Goal: Information Seeking & Learning: Learn about a topic

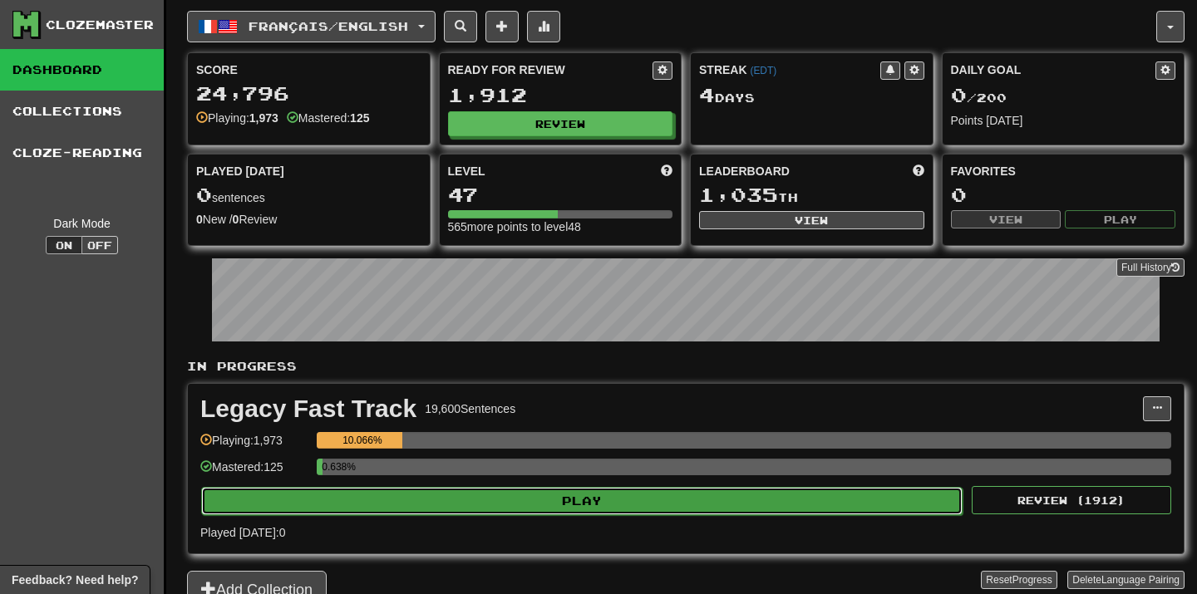
click at [625, 505] on button "Play" at bounding box center [582, 501] width 762 height 28
select select "**"
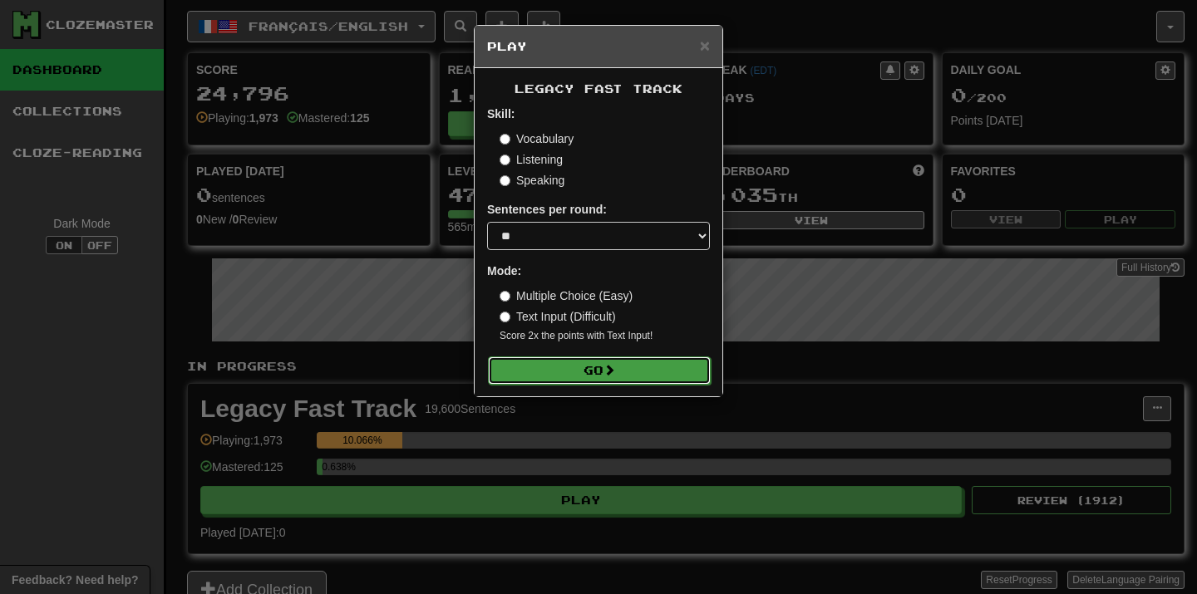
click at [622, 378] on button "Go" at bounding box center [599, 371] width 223 height 28
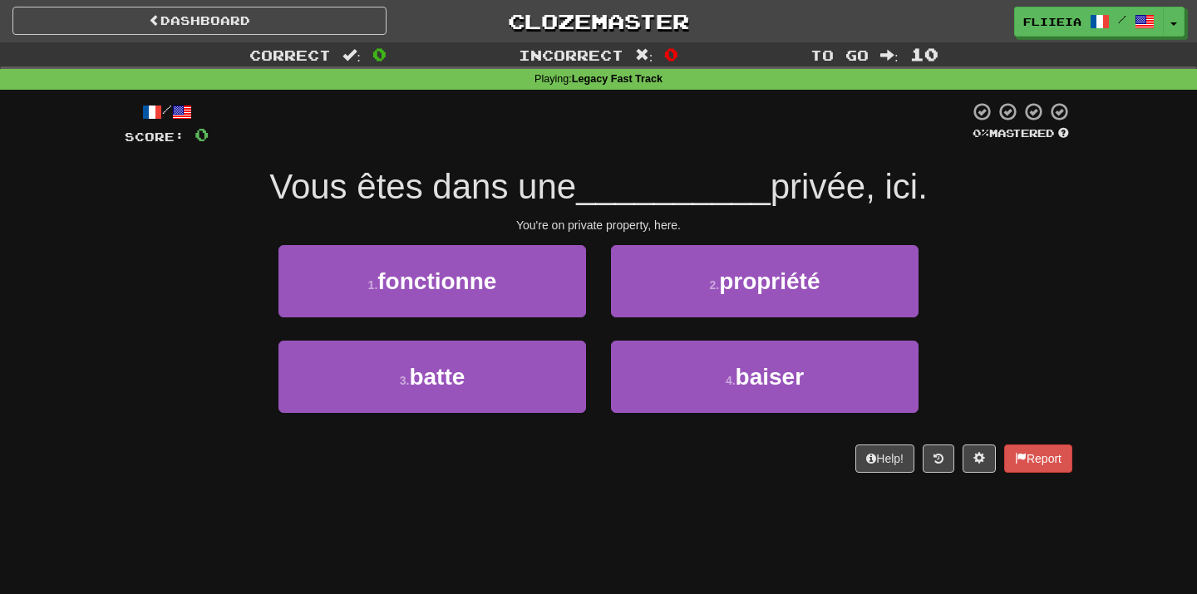
click at [597, 328] on div "1 . fonctionne" at bounding box center [432, 293] width 333 height 96
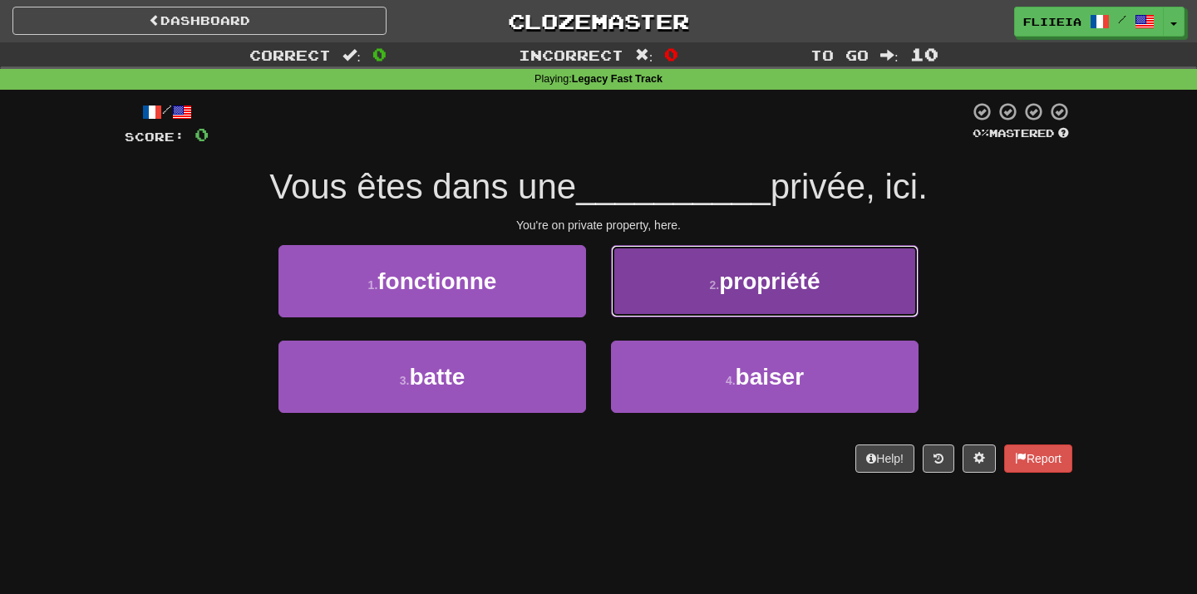
click at [656, 314] on button "2 . propriété" at bounding box center [765, 281] width 308 height 72
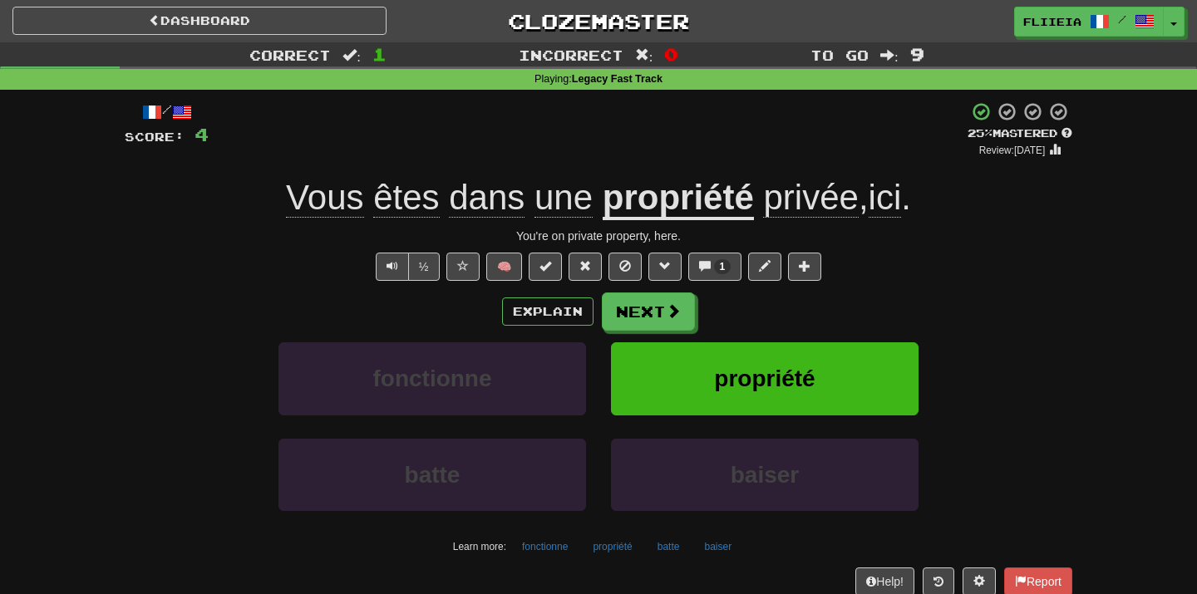
click at [598, 427] on div "fonctionne" at bounding box center [432, 391] width 333 height 96
click at [597, 417] on div "fonctionne" at bounding box center [432, 391] width 333 height 96
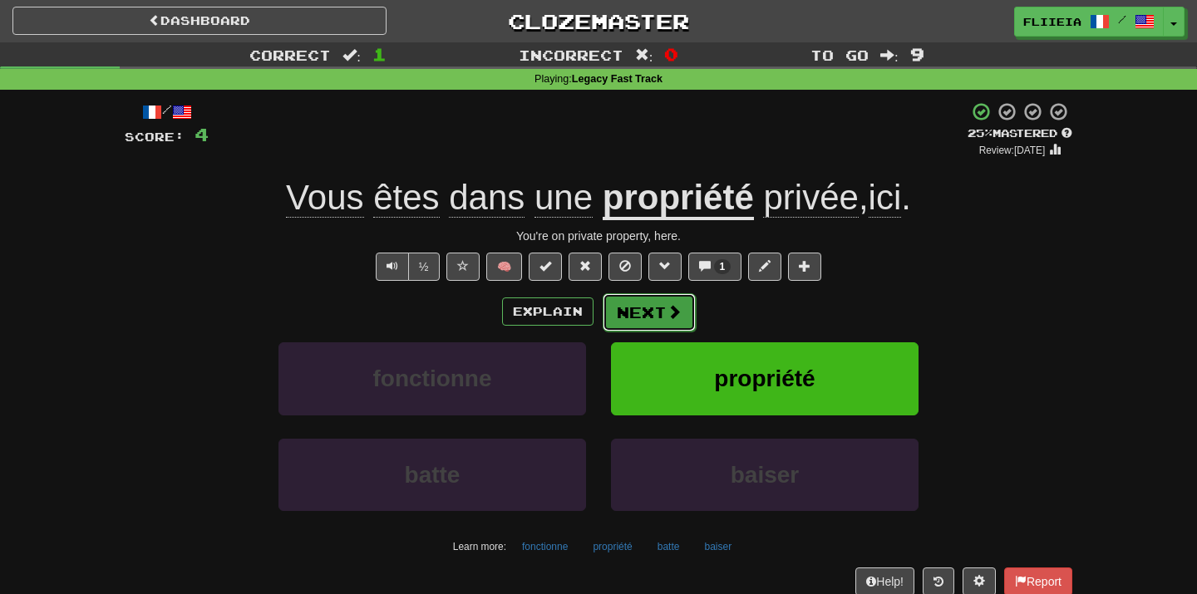
click at [646, 313] on button "Next" at bounding box center [649, 312] width 93 height 38
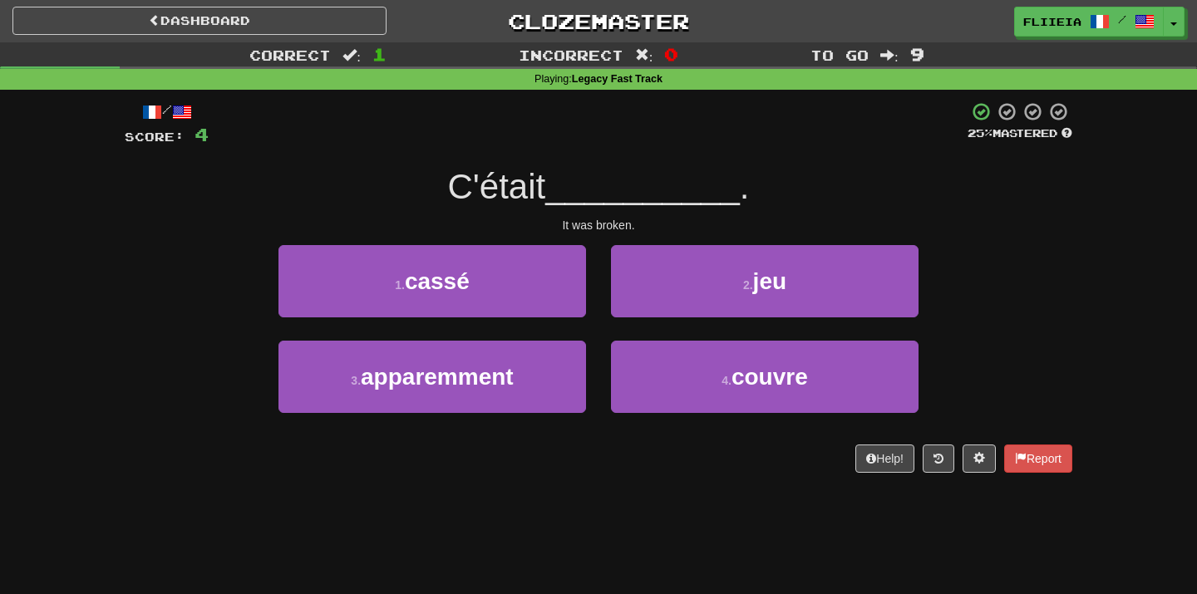
click at [602, 327] on div "2 . jeu" at bounding box center [765, 293] width 333 height 96
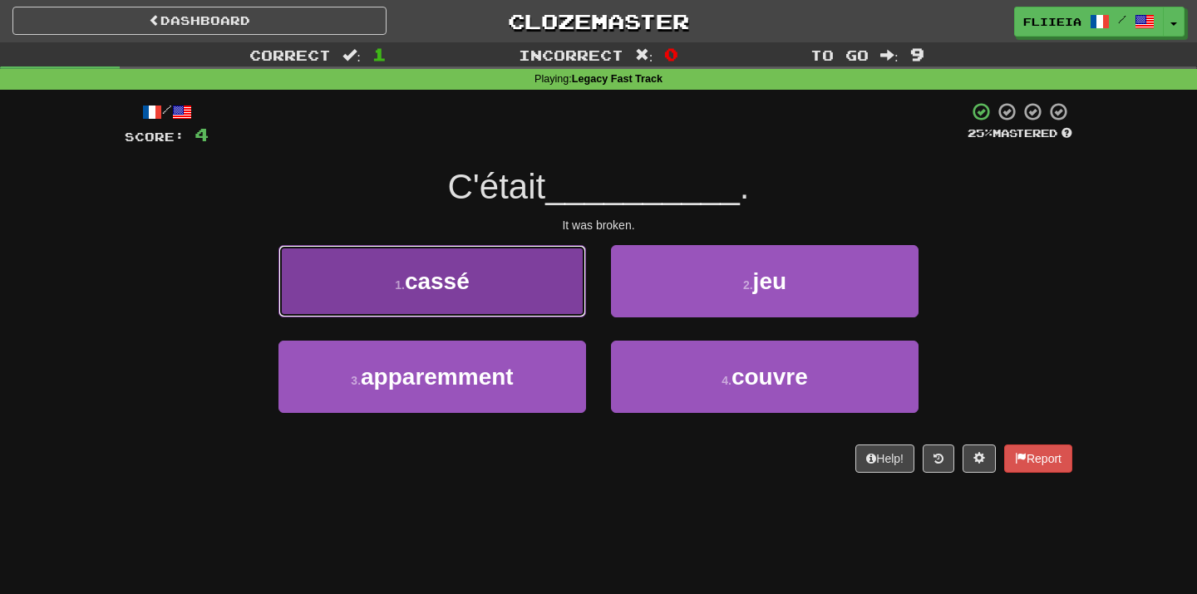
click at [562, 298] on button "1 . cassé" at bounding box center [433, 281] width 308 height 72
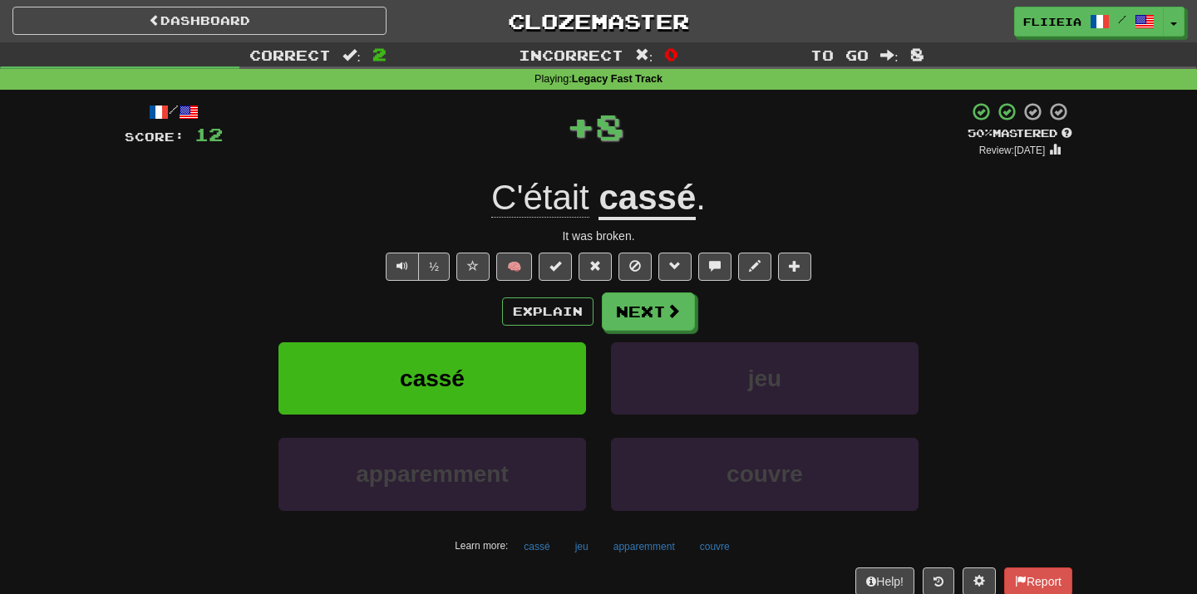
click at [602, 432] on div "jeu" at bounding box center [765, 391] width 333 height 96
click at [647, 338] on div "Explain Next cassé jeu apparemment couvre Learn more: cassé jeu apparemment cou…" at bounding box center [599, 426] width 948 height 267
click at [656, 307] on button "Next" at bounding box center [649, 312] width 93 height 38
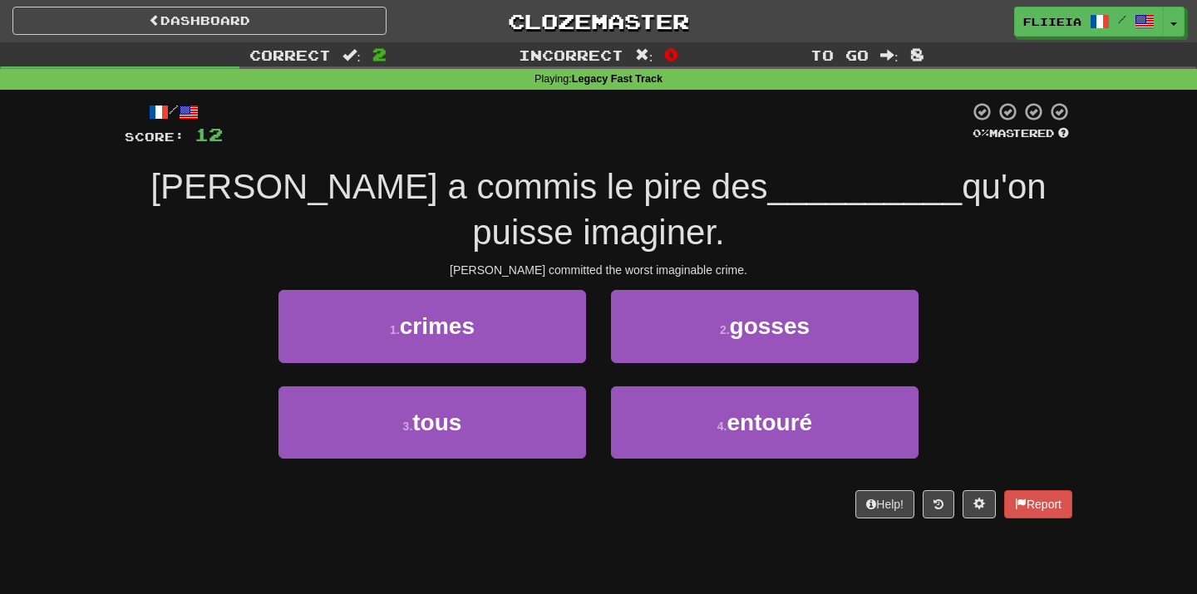
click at [598, 333] on div "1 . crimes" at bounding box center [432, 338] width 333 height 96
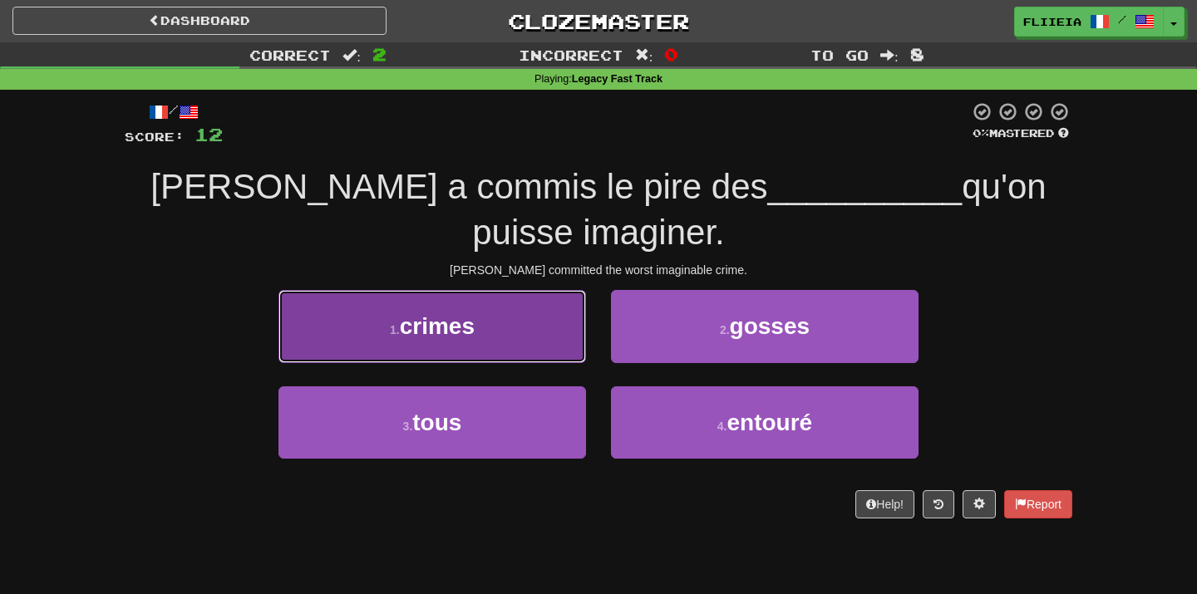
click at [561, 299] on button "1 . crimes" at bounding box center [433, 326] width 308 height 72
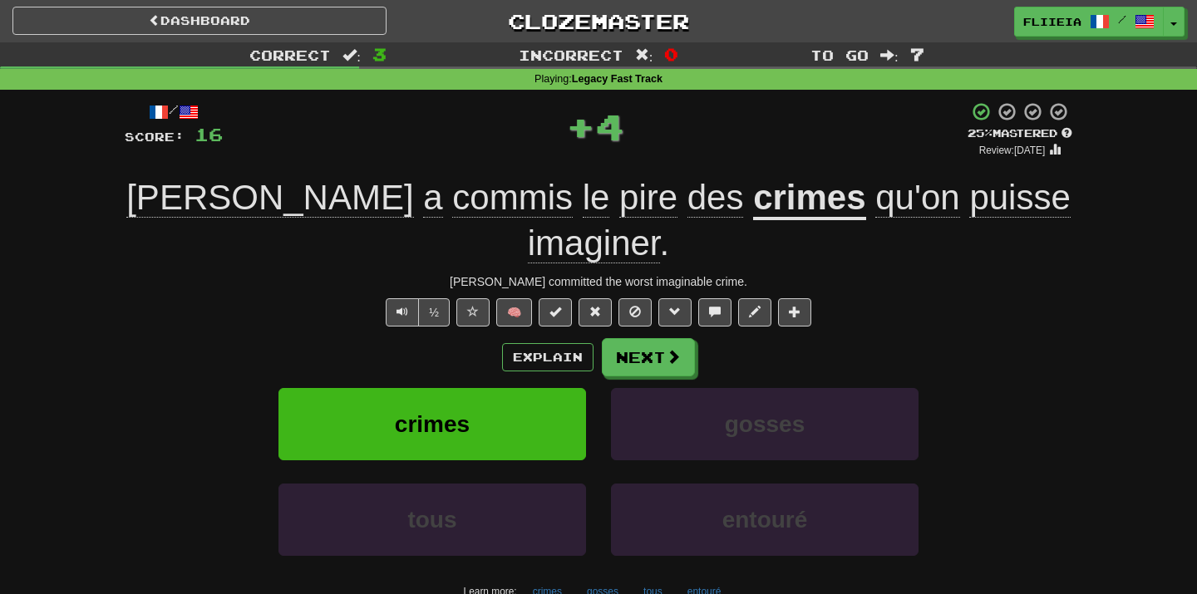
click at [598, 428] on div "crimes" at bounding box center [432, 436] width 333 height 96
click at [673, 350] on span at bounding box center [674, 357] width 15 height 15
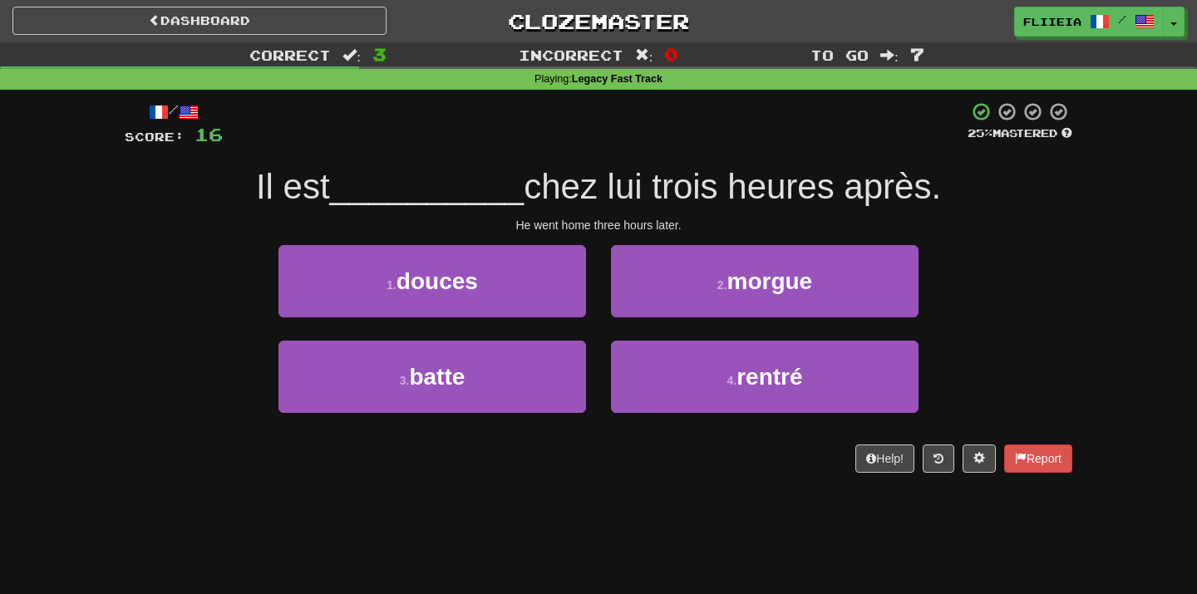
click at [601, 326] on div "2 . morgue" at bounding box center [765, 293] width 333 height 96
click at [601, 324] on div "2 . morgue" at bounding box center [765, 293] width 333 height 96
click at [601, 325] on div "2 . morgue" at bounding box center [765, 293] width 333 height 96
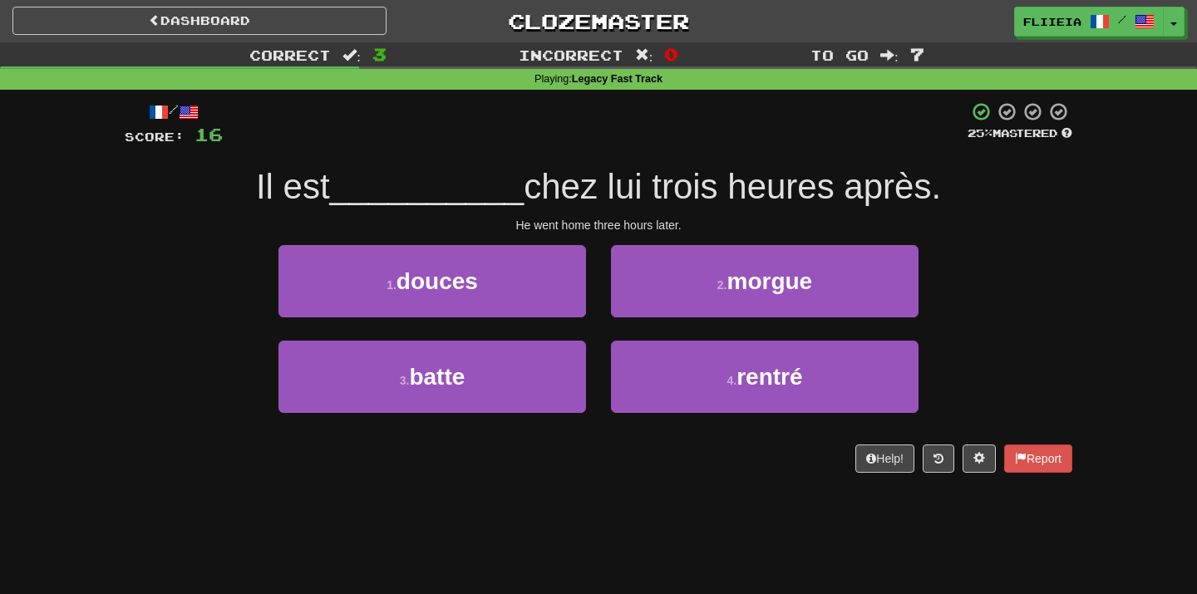
click at [601, 325] on div "2 . morgue" at bounding box center [765, 293] width 333 height 96
click at [599, 328] on div "2 . morgue" at bounding box center [765, 293] width 333 height 96
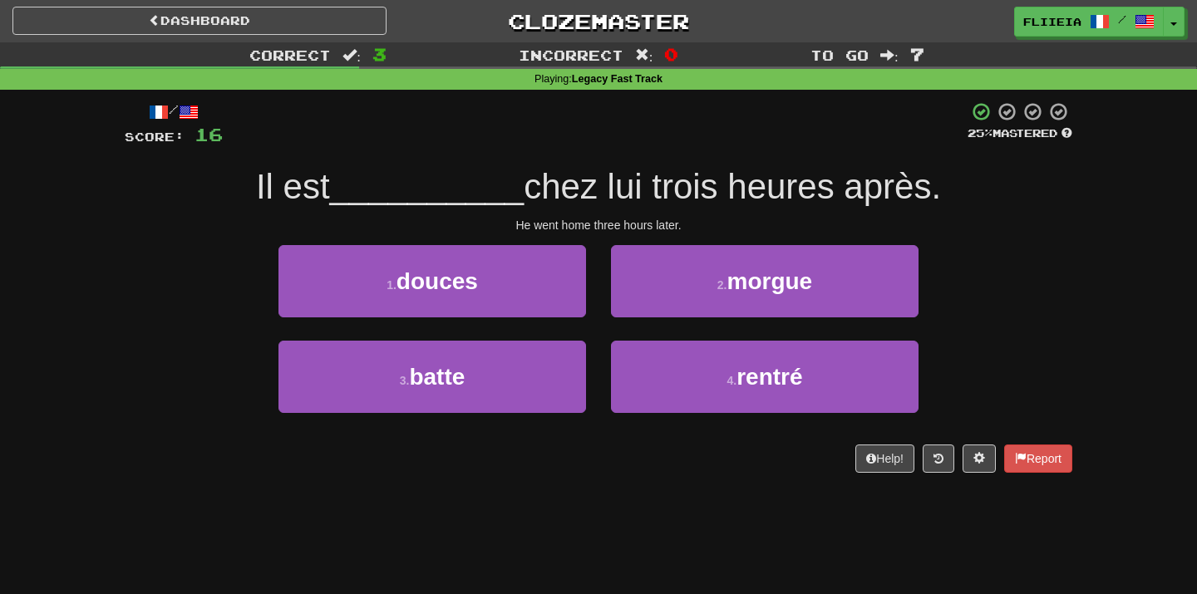
click at [599, 325] on div "2 . morgue" at bounding box center [765, 293] width 333 height 96
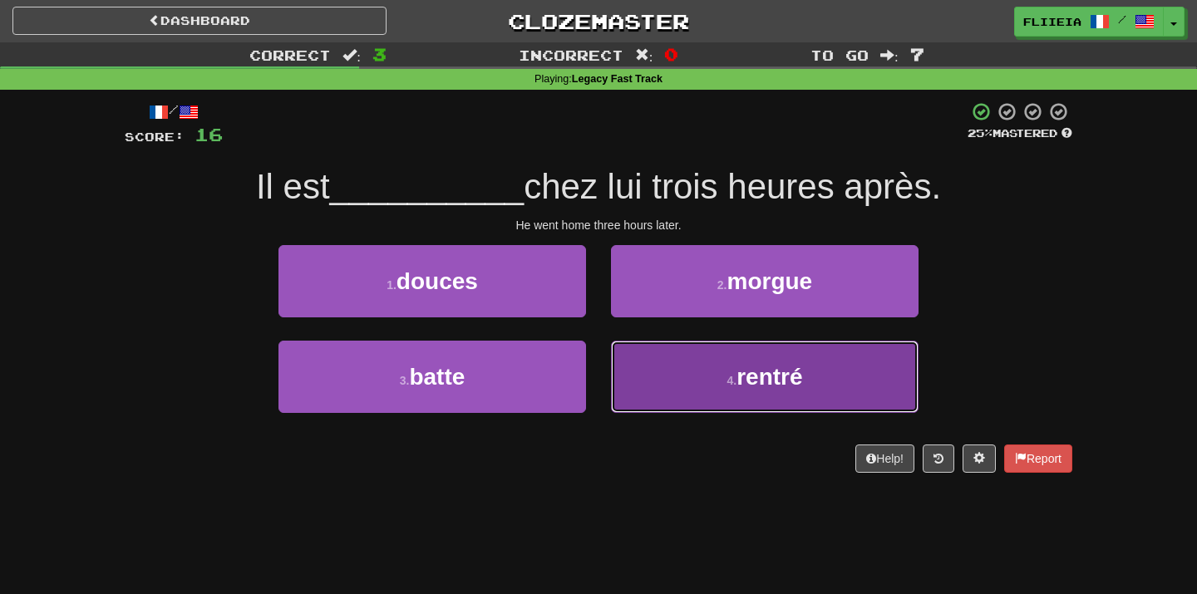
click at [672, 391] on button "4 . rentré" at bounding box center [765, 377] width 308 height 72
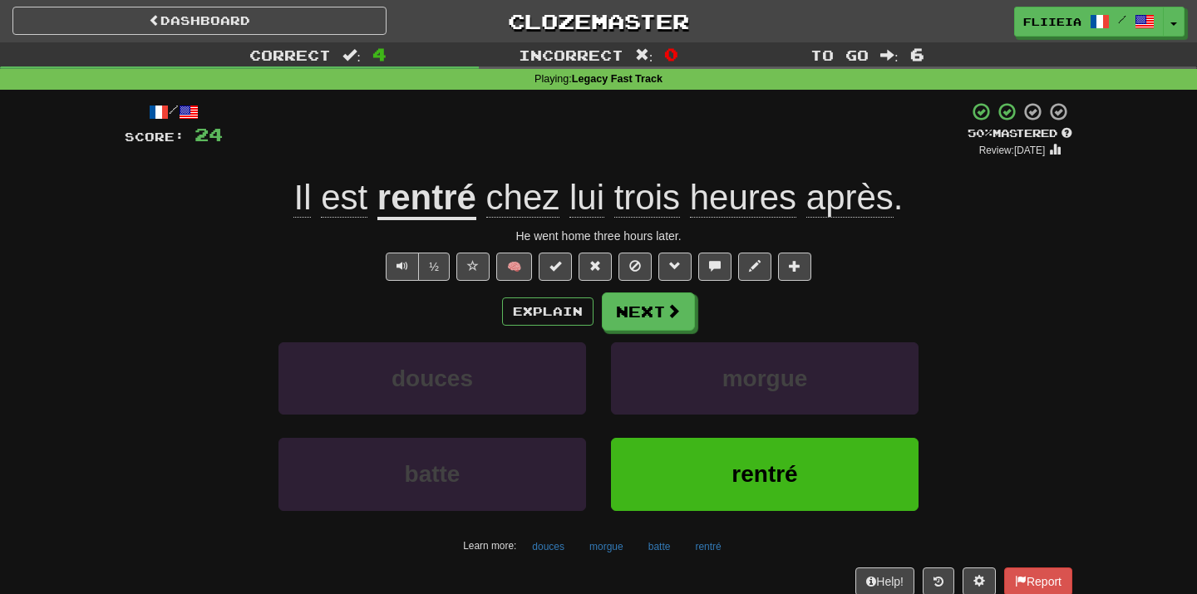
click at [599, 425] on div "morgue" at bounding box center [765, 391] width 333 height 96
click at [639, 308] on button "Next" at bounding box center [649, 312] width 93 height 38
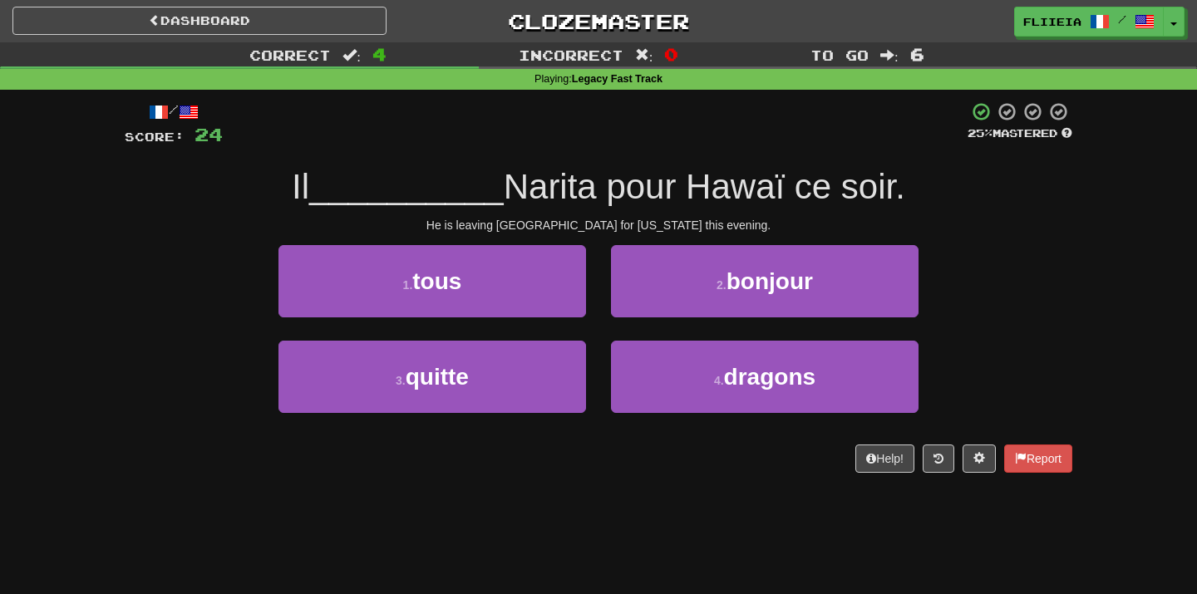
click at [595, 328] on div "1 . tous" at bounding box center [432, 293] width 333 height 96
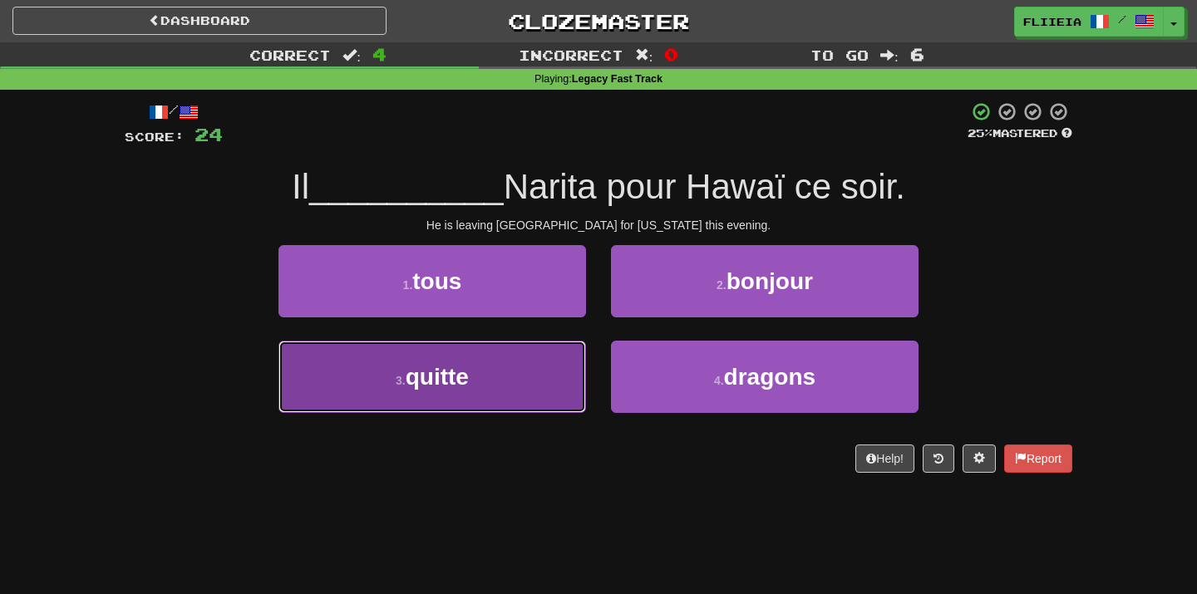
click at [567, 376] on button "3 . quitte" at bounding box center [433, 377] width 308 height 72
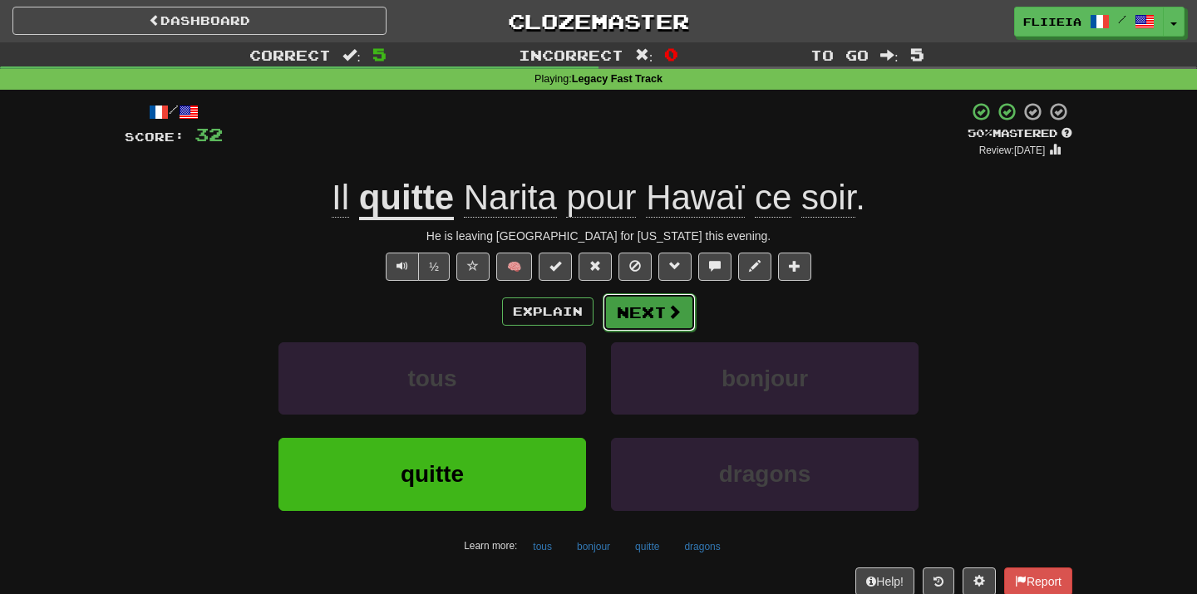
click at [650, 296] on button "Next" at bounding box center [649, 312] width 93 height 38
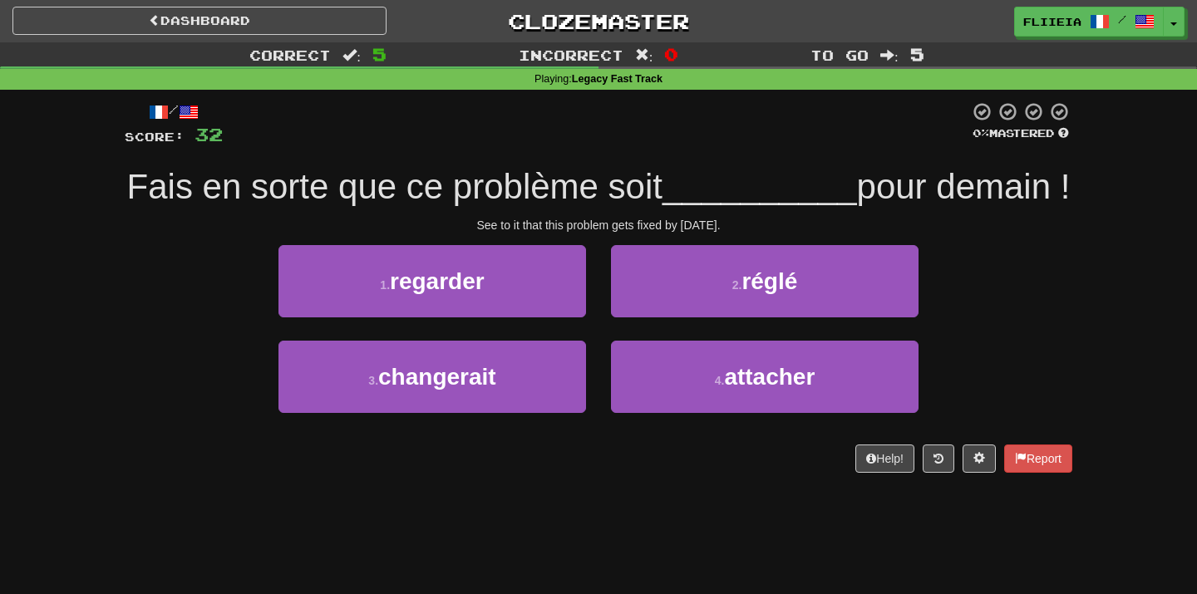
click at [595, 341] on div "1 . regarder" at bounding box center [432, 293] width 333 height 96
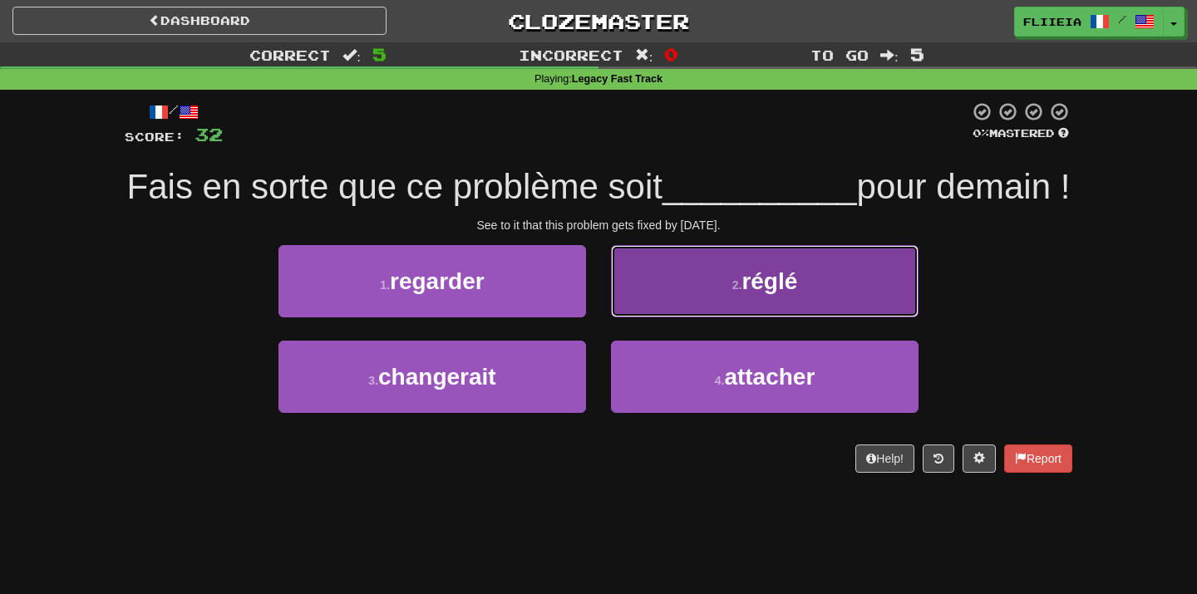
click at [631, 318] on button "2 . réglé" at bounding box center [765, 281] width 308 height 72
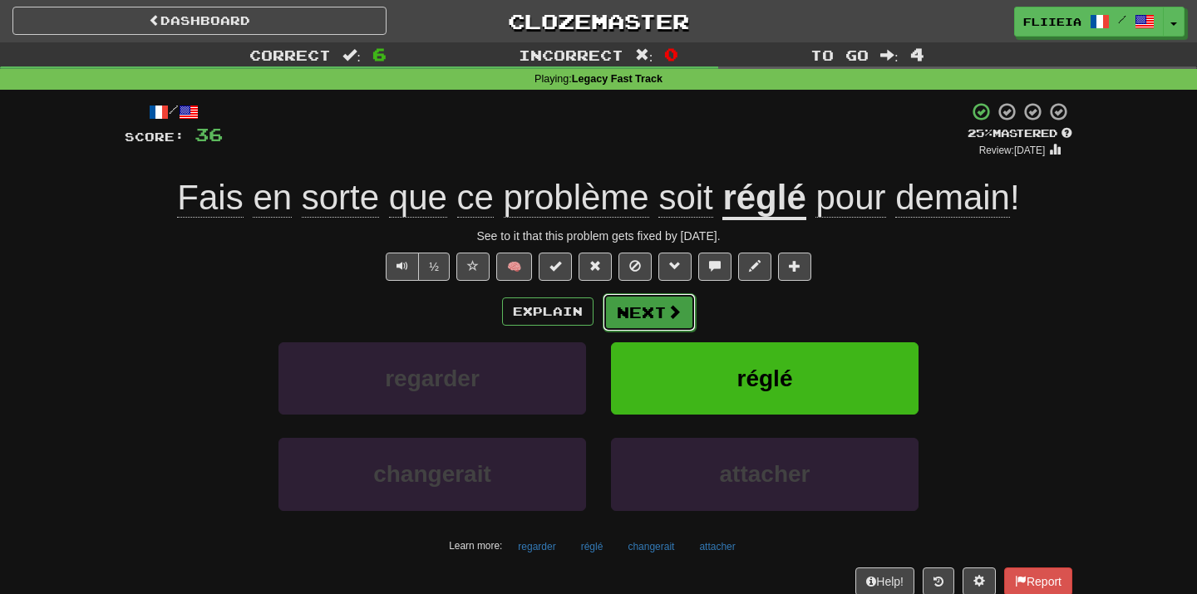
click at [663, 309] on button "Next" at bounding box center [649, 312] width 93 height 38
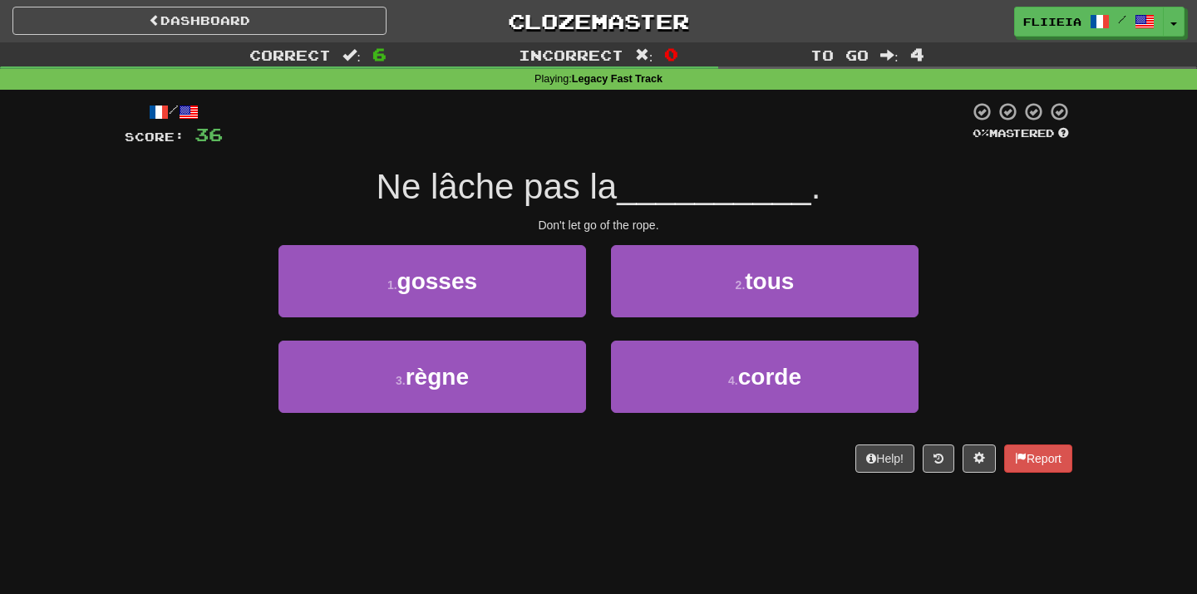
click at [602, 323] on div "2 . tous" at bounding box center [765, 293] width 333 height 96
click at [598, 328] on div "1 . gosses" at bounding box center [432, 293] width 333 height 96
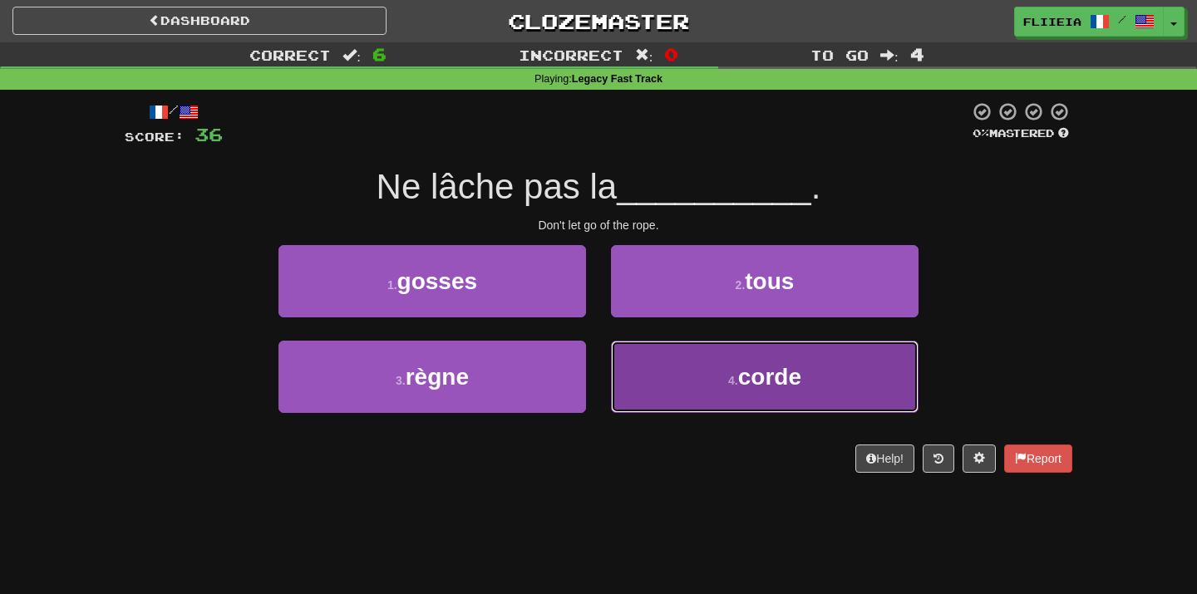
click at [671, 402] on button "4 . corde" at bounding box center [765, 377] width 308 height 72
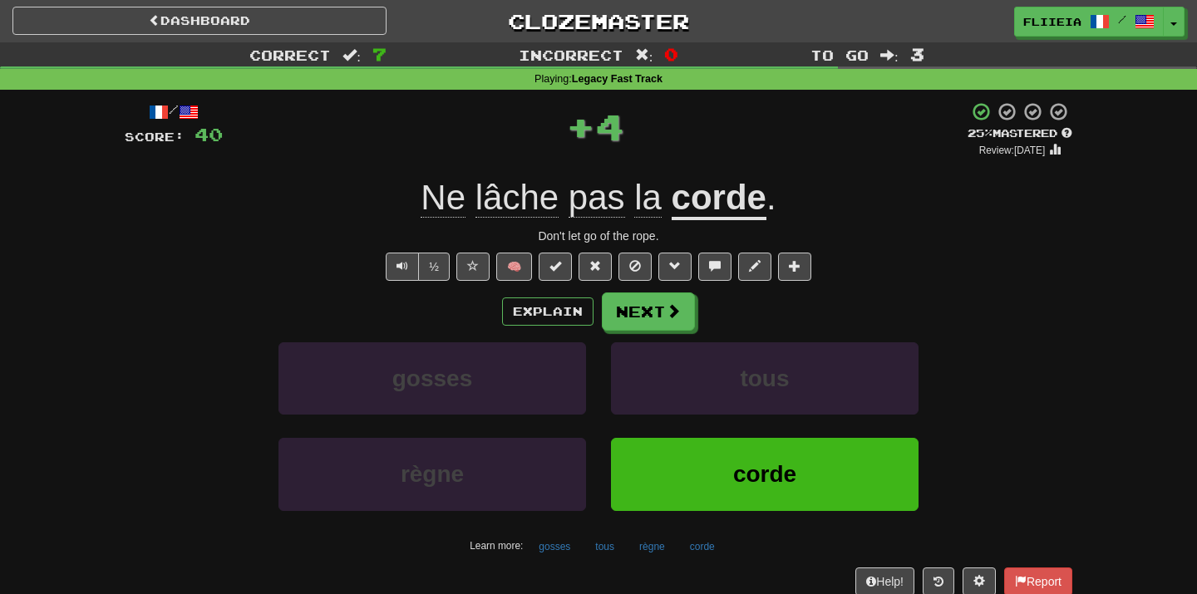
click at [594, 424] on div "gosses" at bounding box center [432, 391] width 333 height 96
click at [638, 308] on button "Next" at bounding box center [649, 312] width 93 height 38
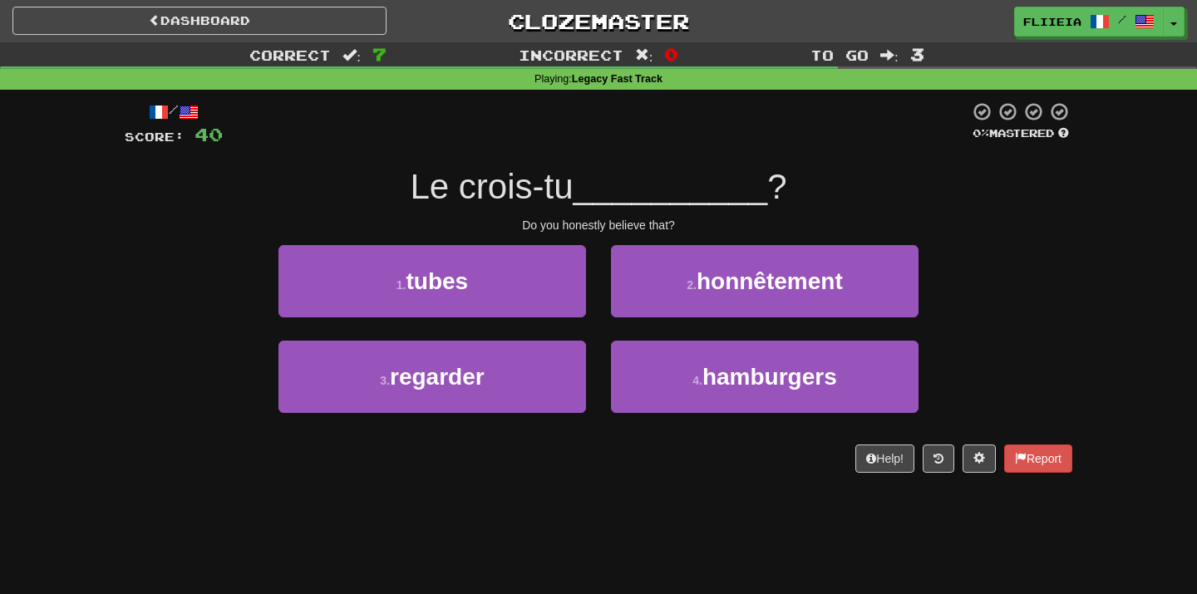
click at [599, 332] on div "2 . honnêtement" at bounding box center [765, 293] width 333 height 96
click at [599, 341] on div "4 . hamburgers" at bounding box center [765, 389] width 333 height 96
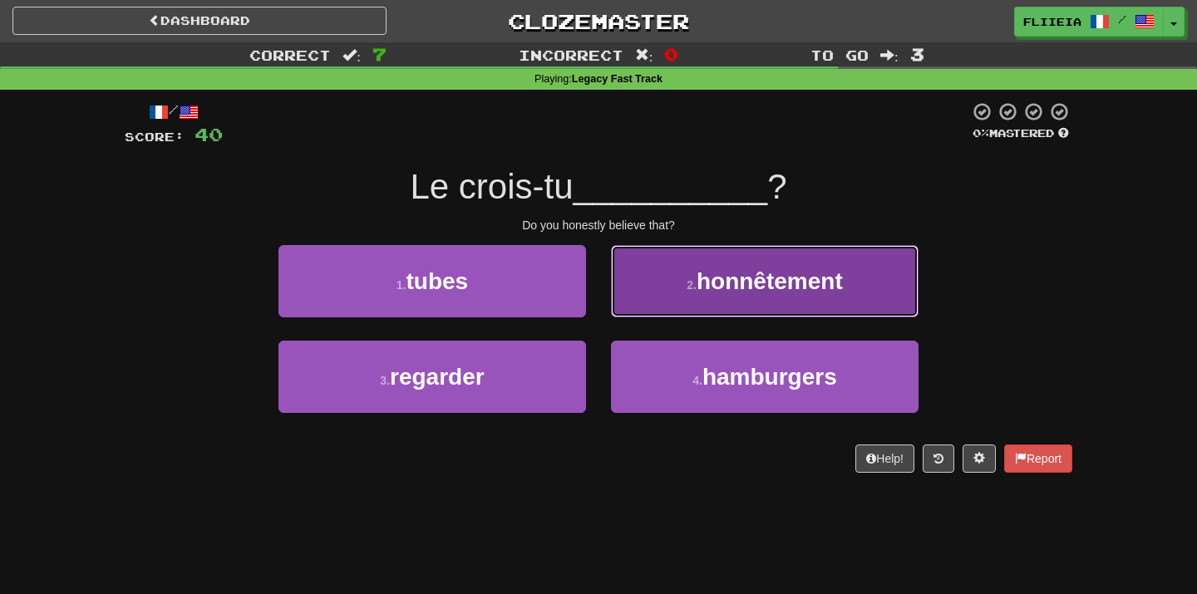
click at [637, 306] on button "2 . honnêtement" at bounding box center [765, 281] width 308 height 72
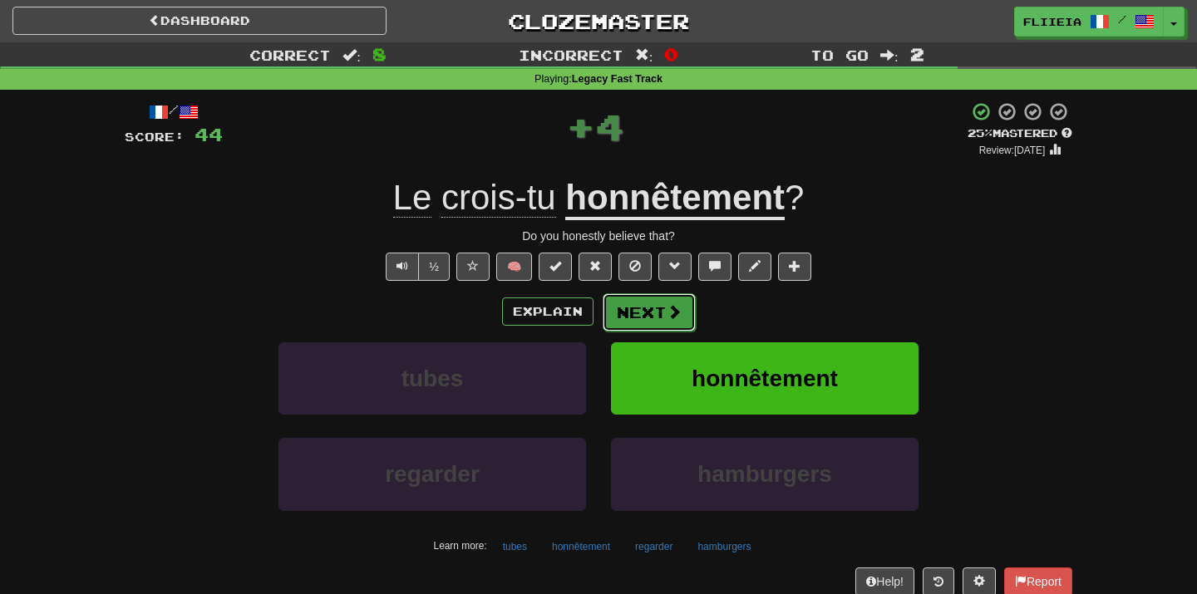
click at [664, 307] on button "Next" at bounding box center [649, 312] width 93 height 38
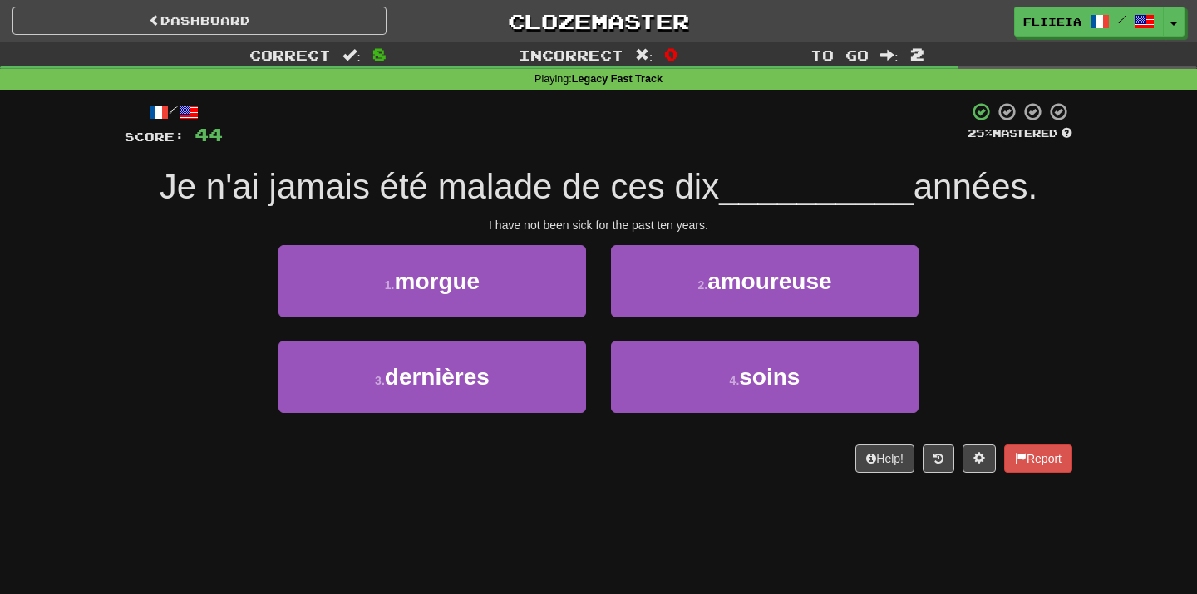
click at [596, 326] on div "1 . morgue" at bounding box center [432, 293] width 333 height 96
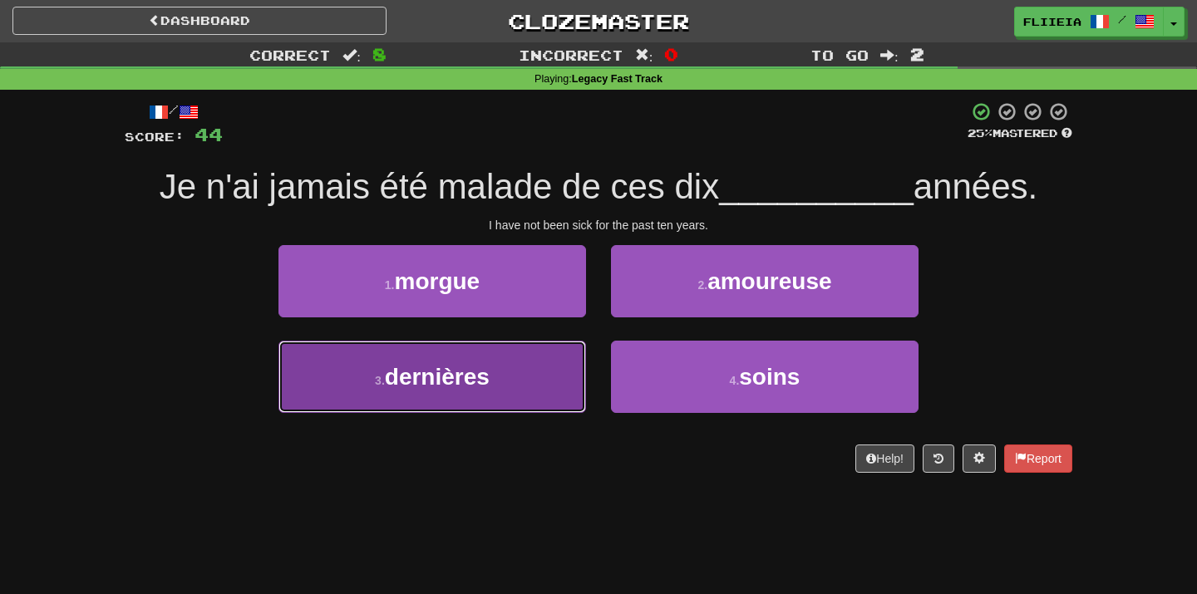
click at [579, 392] on button "3 . dernières" at bounding box center [433, 377] width 308 height 72
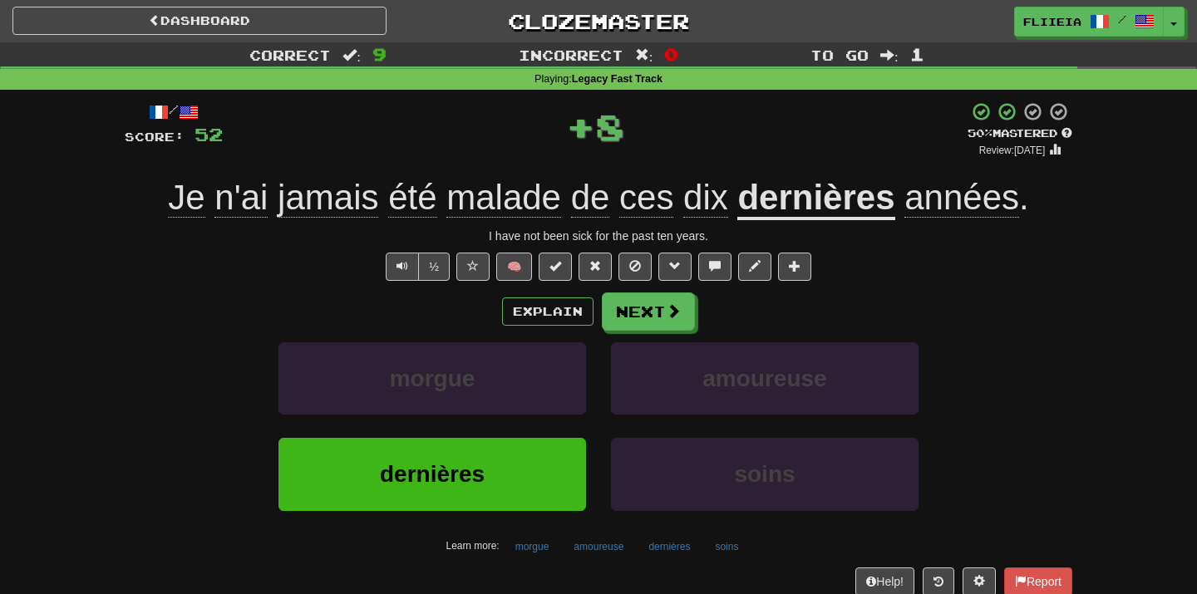
click at [602, 425] on div "amoureuse" at bounding box center [765, 391] width 333 height 96
click at [648, 315] on button "Next" at bounding box center [649, 312] width 93 height 38
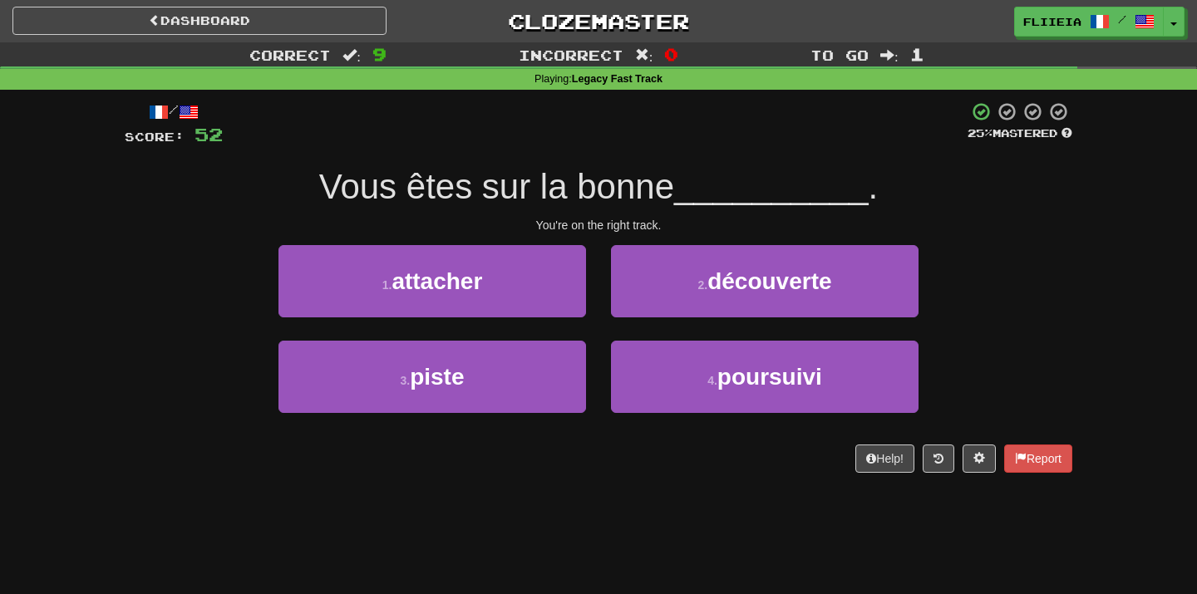
click at [600, 326] on div "2 . découverte" at bounding box center [765, 293] width 333 height 96
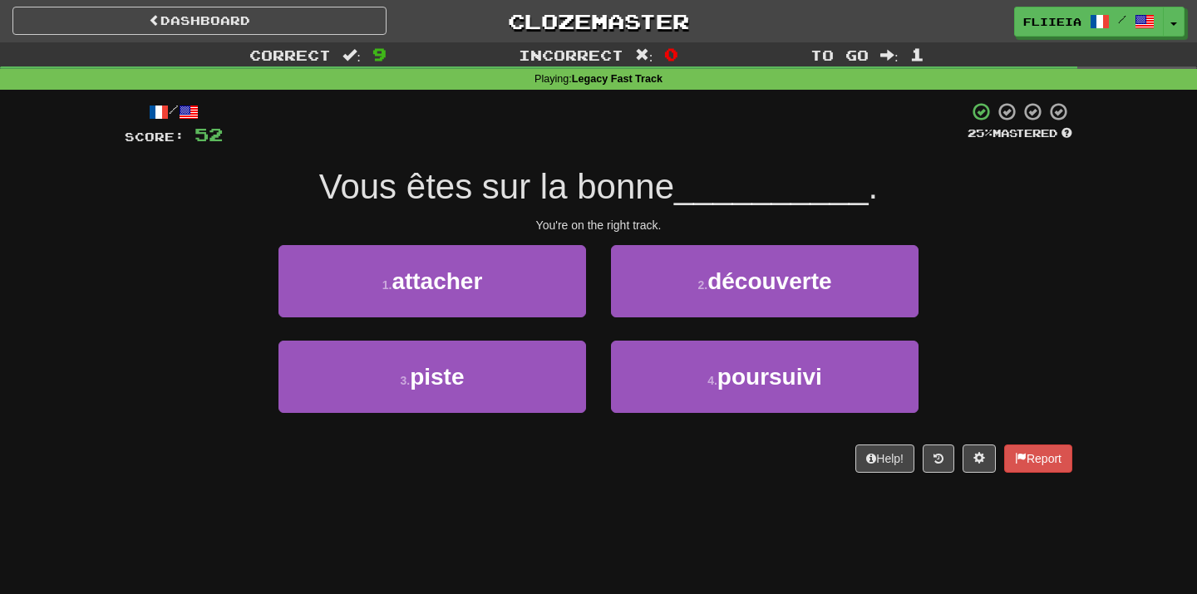
click at [600, 326] on div "2 . découverte" at bounding box center [765, 293] width 333 height 96
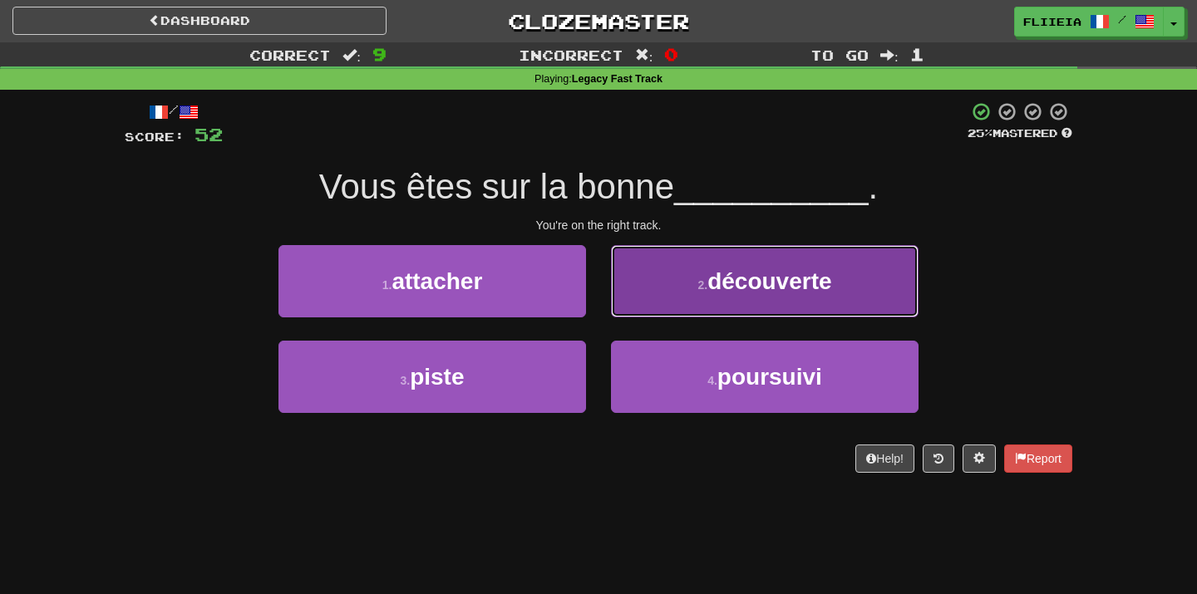
click at [726, 298] on button "2 . découverte" at bounding box center [765, 281] width 308 height 72
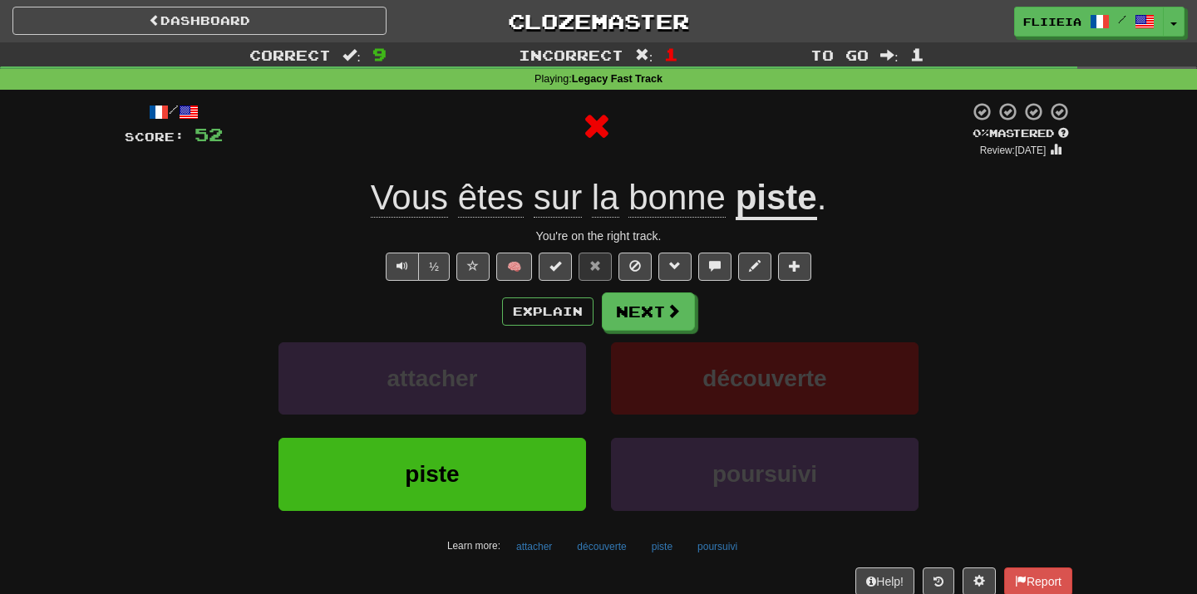
click at [597, 425] on div "attacher" at bounding box center [432, 391] width 333 height 96
click at [637, 312] on button "Next" at bounding box center [649, 312] width 93 height 38
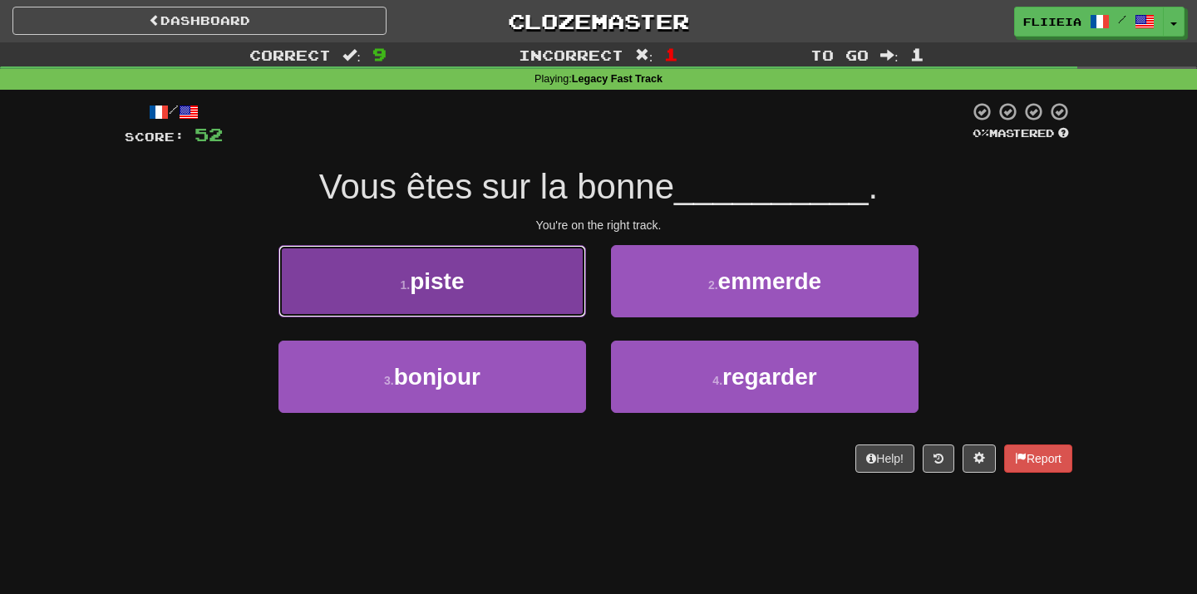
click at [567, 290] on button "1 . piste" at bounding box center [433, 281] width 308 height 72
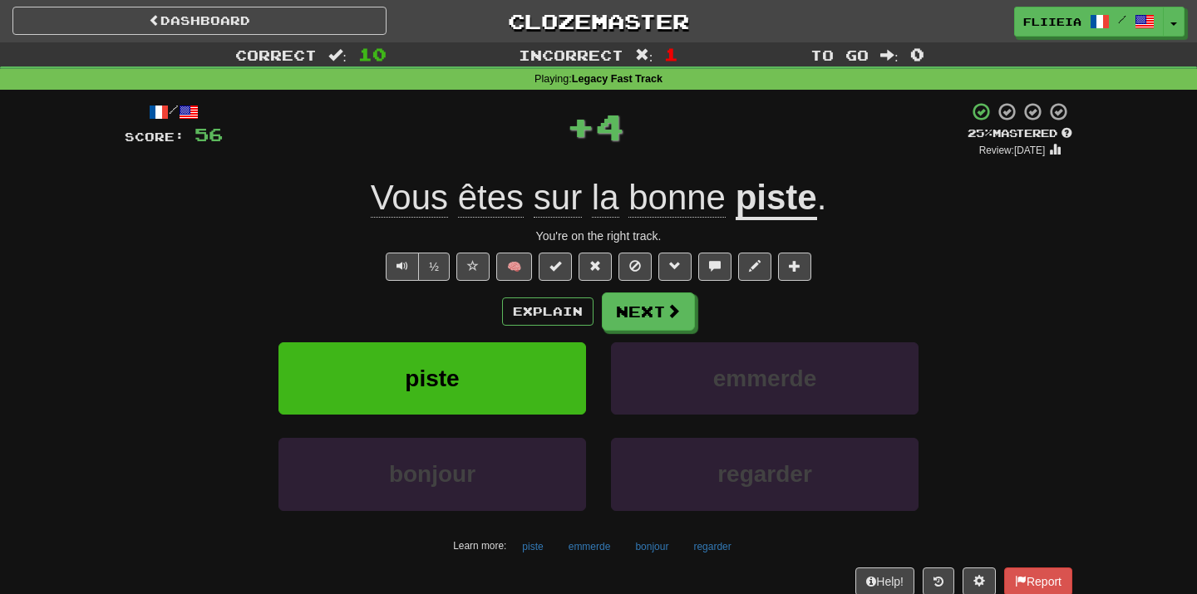
click at [595, 422] on div "piste" at bounding box center [432, 391] width 333 height 96
click at [679, 310] on span at bounding box center [674, 311] width 15 height 15
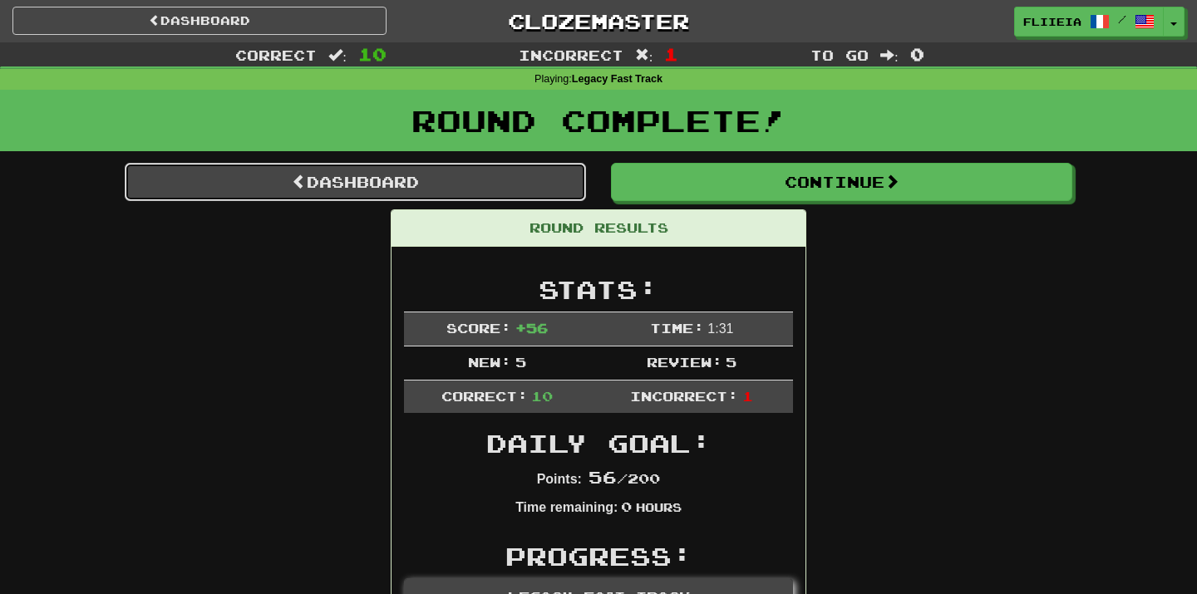
click at [367, 170] on link "Dashboard" at bounding box center [355, 182] width 461 height 38
